Goal: Ask a question

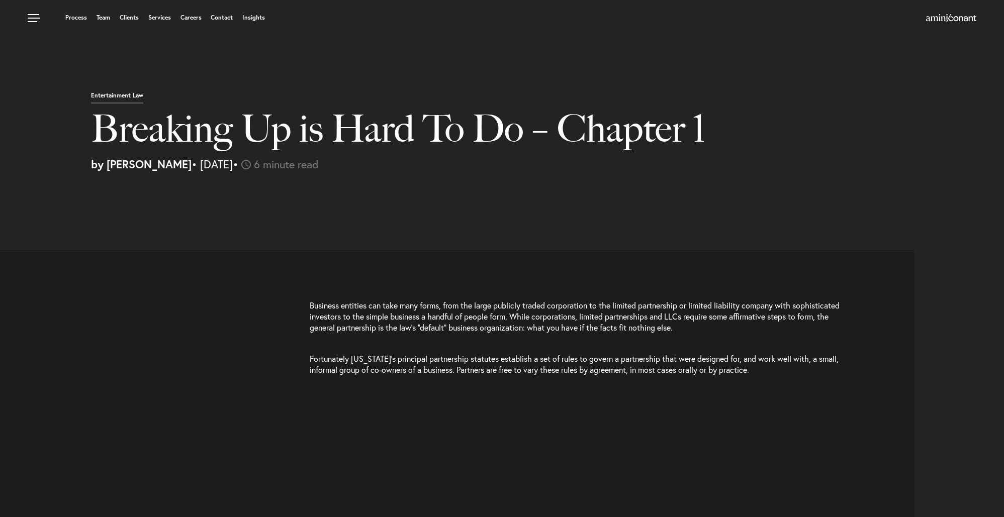
select select "US"
select select "Austin"
select select "Business and Civil Litigation"
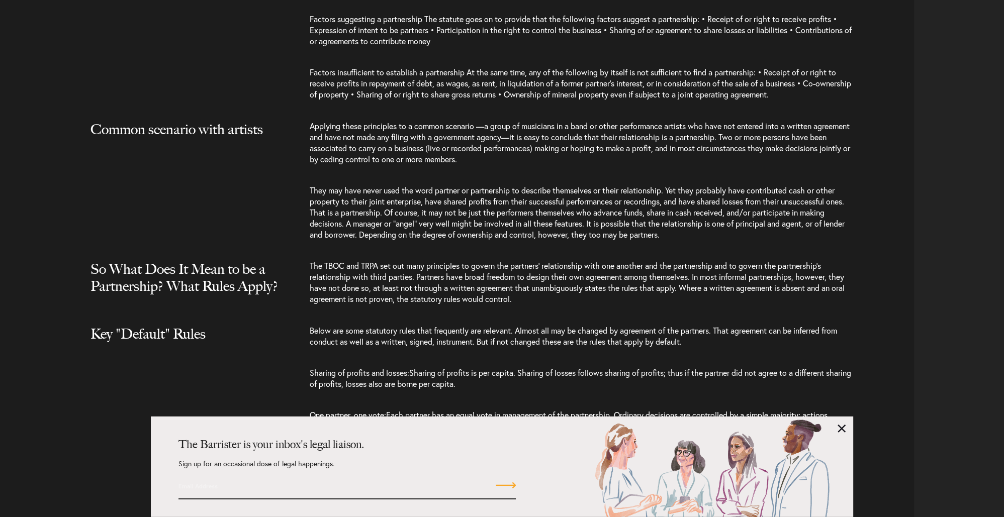
scroll to position [1328, 0]
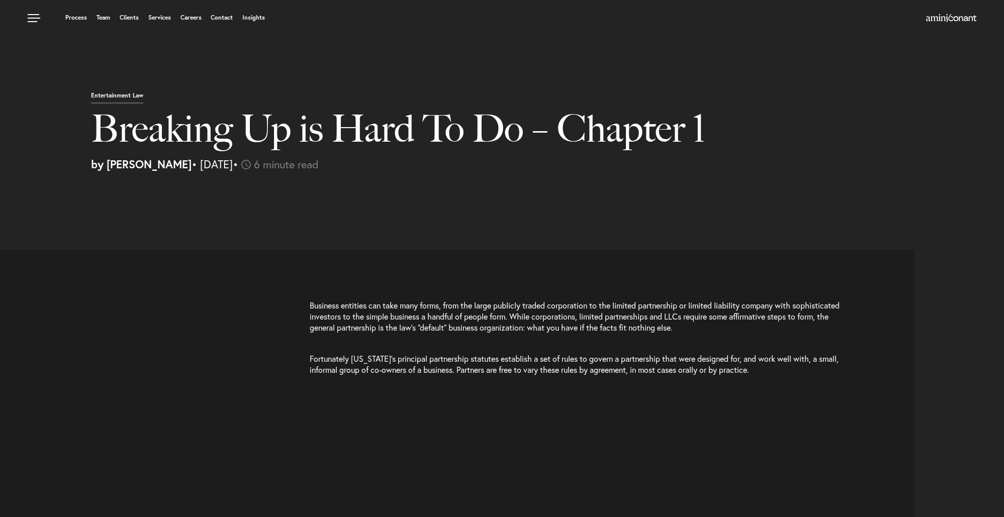
select select "US"
select select "Austin"
select select "Business and Civil Litigation"
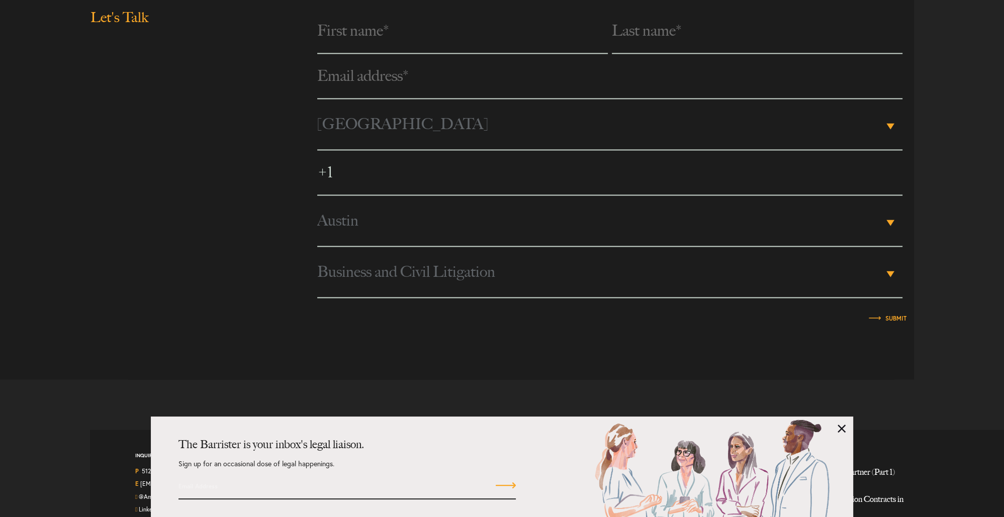
scroll to position [2272, 0]
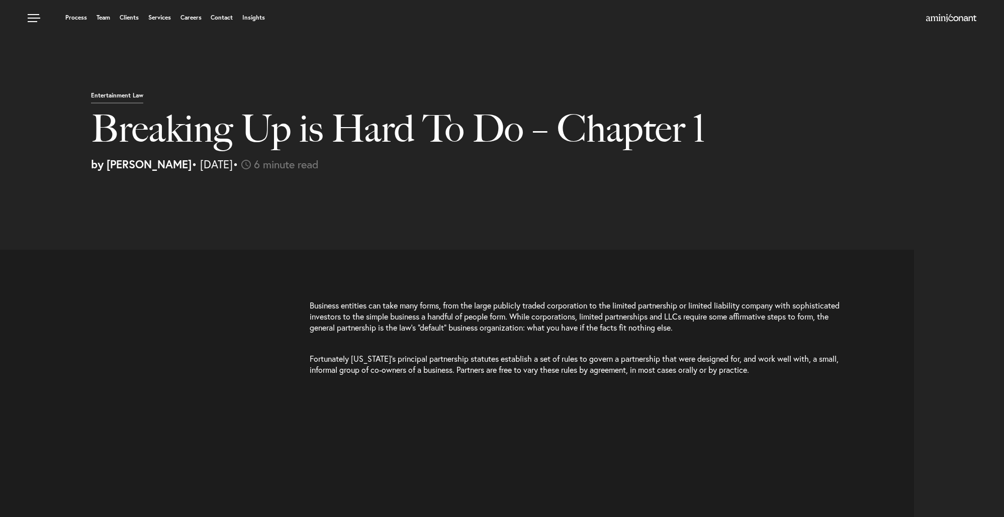
select select "US"
select select "Austin"
select select "Business and Civil Litigation"
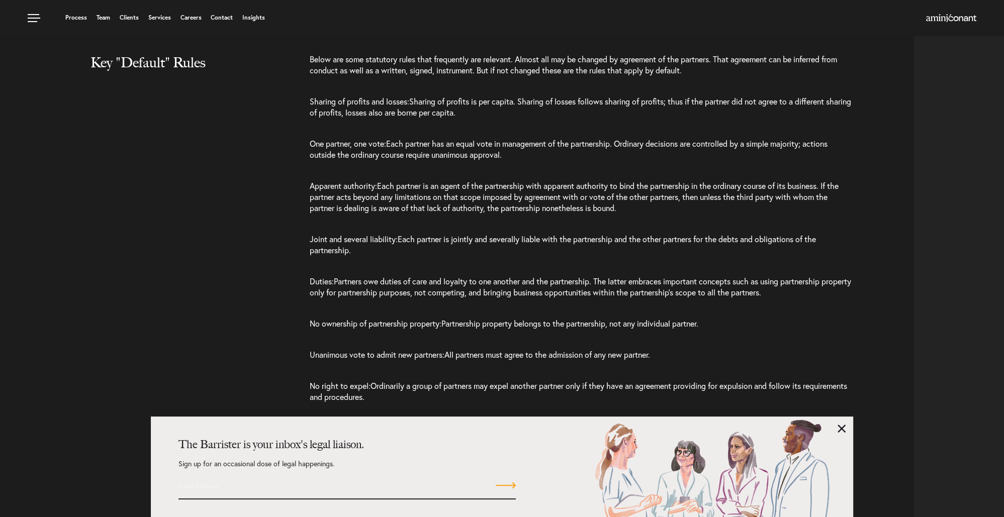
scroll to position [1540, 0]
